Goal: Task Accomplishment & Management: Use online tool/utility

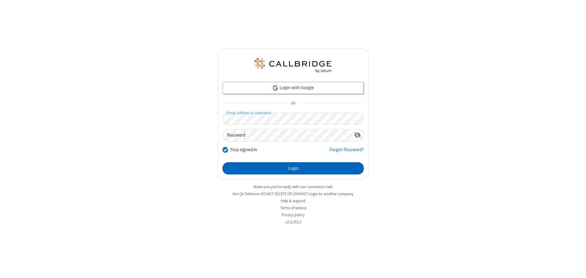
click at [293, 168] on button "Login" at bounding box center [292, 168] width 141 height 12
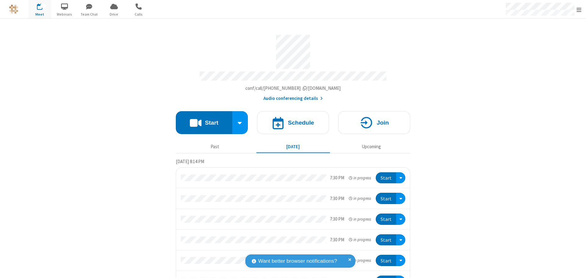
click at [201, 120] on button "Start" at bounding box center [204, 122] width 56 height 23
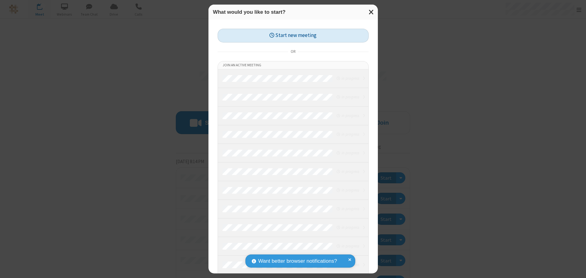
click at [293, 35] on button "Start new meeting" at bounding box center [293, 36] width 151 height 14
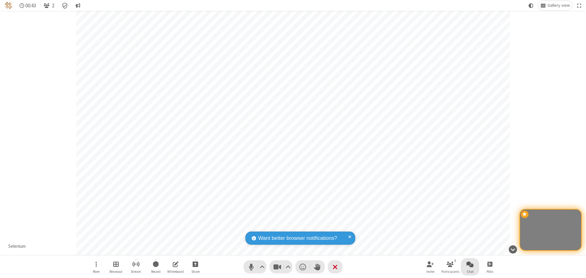
click at [470, 264] on span "Open chat" at bounding box center [469, 264] width 7 height 8
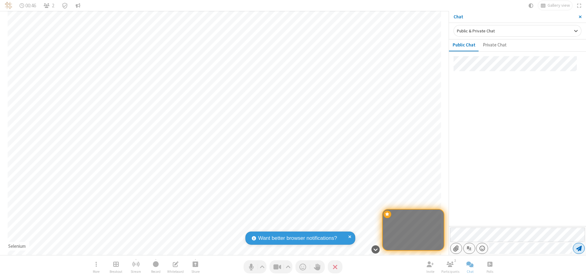
click at [579, 248] on span "Send message" at bounding box center [578, 248] width 5 height 6
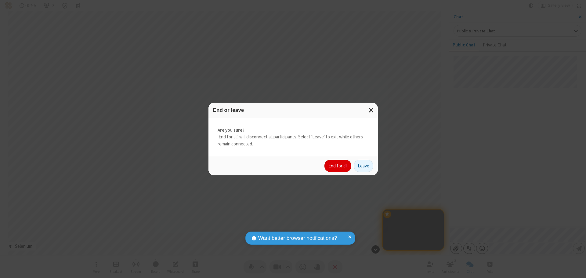
click at [338, 166] on button "End for all" at bounding box center [337, 166] width 27 height 12
